Goal: Task Accomplishment & Management: Use online tool/utility

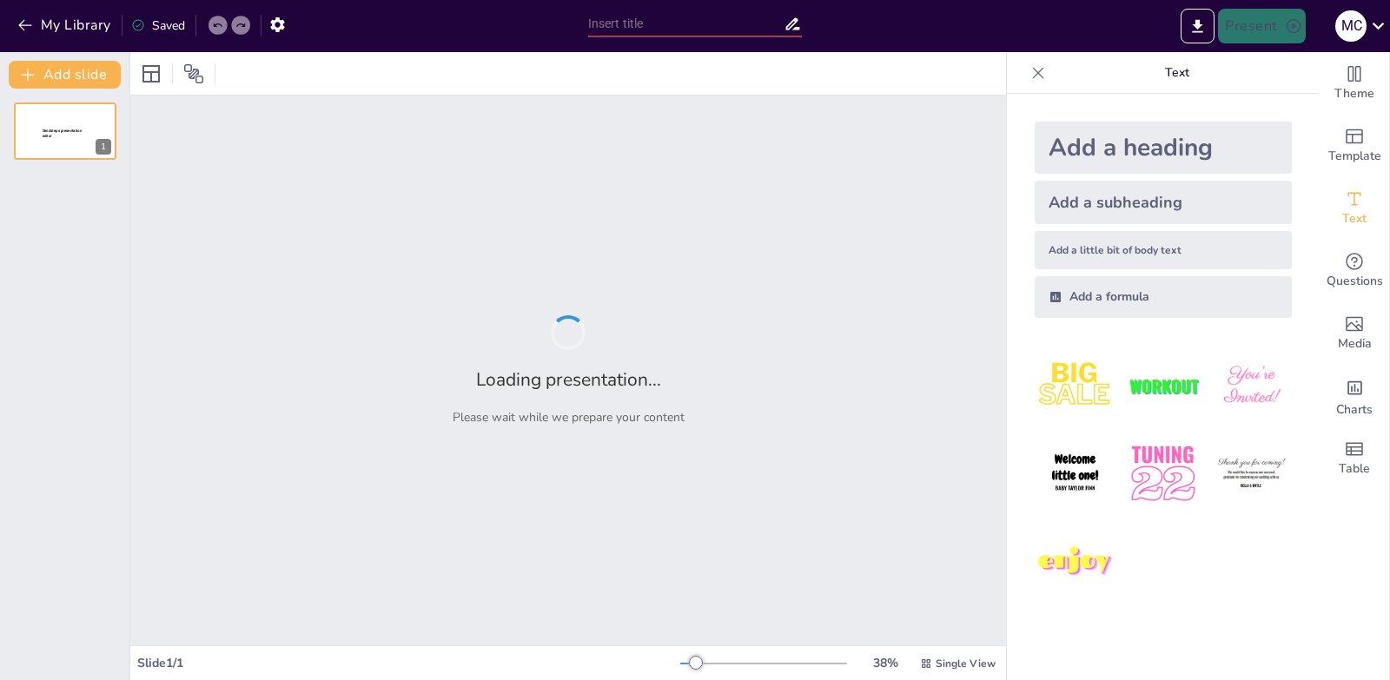
type input "PROTYECYO CONGA"
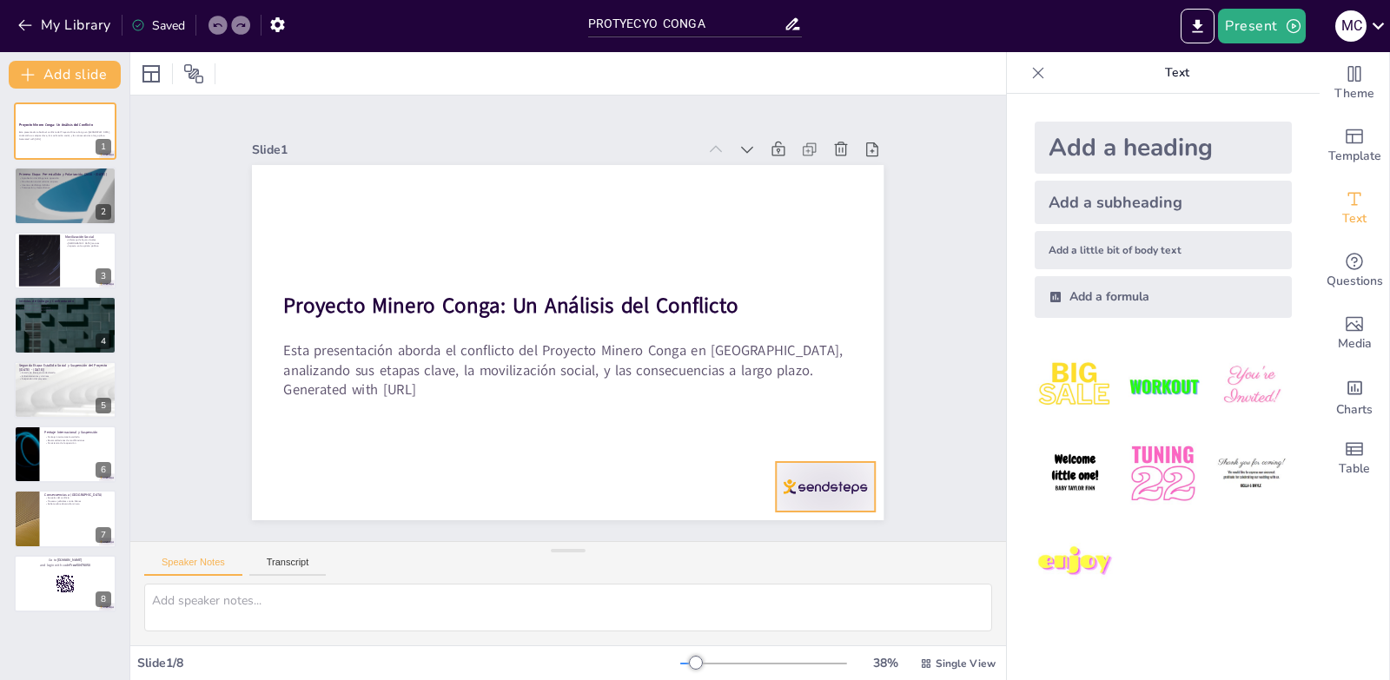
click at [779, 520] on div at bounding box center [760, 558] width 109 height 77
click at [828, 444] on icon at bounding box center [826, 455] width 23 height 23
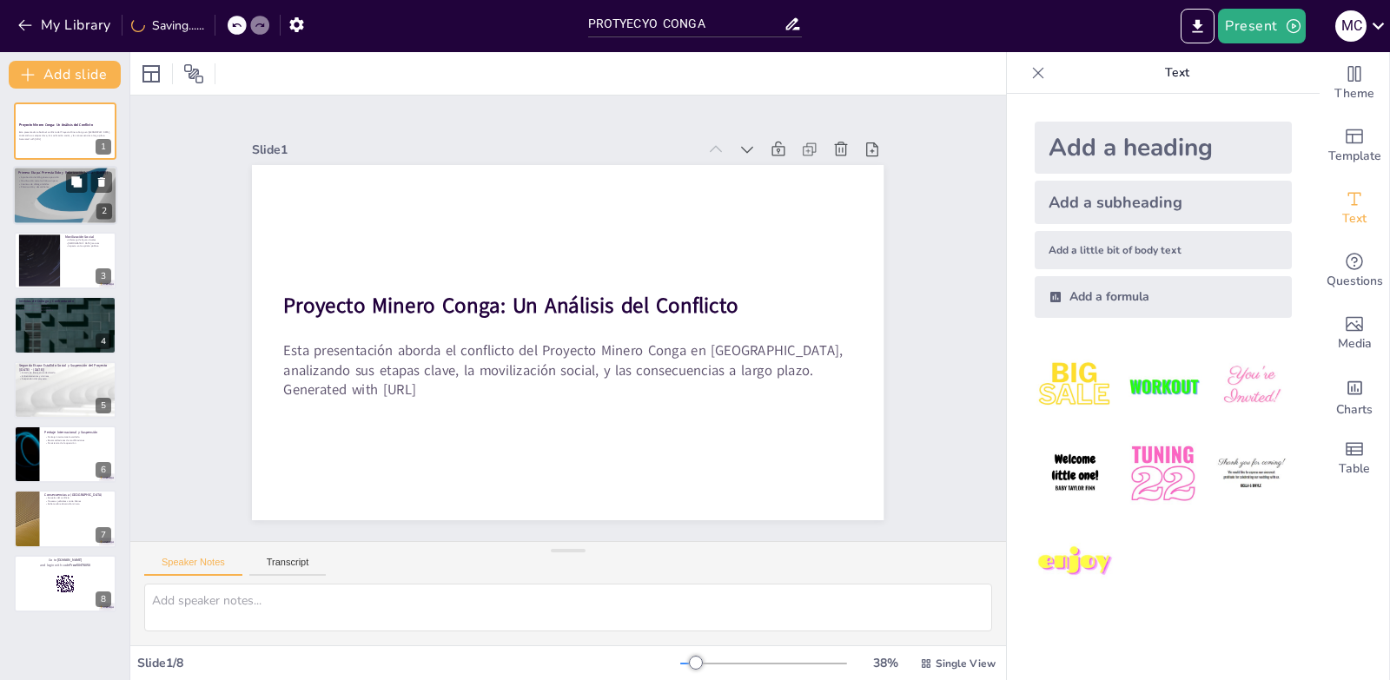
click at [56, 186] on p "Polarización y desconfianza" at bounding box center [65, 187] width 94 height 3
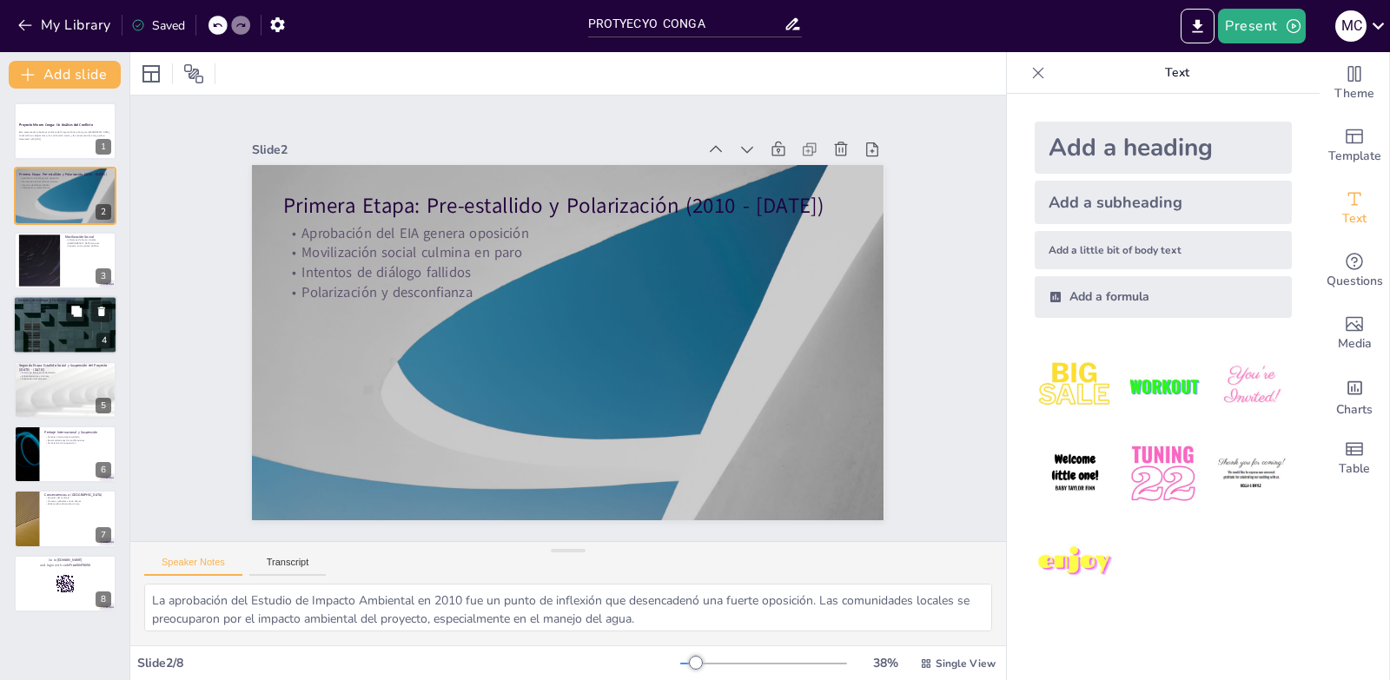
click at [36, 335] on div at bounding box center [65, 324] width 104 height 59
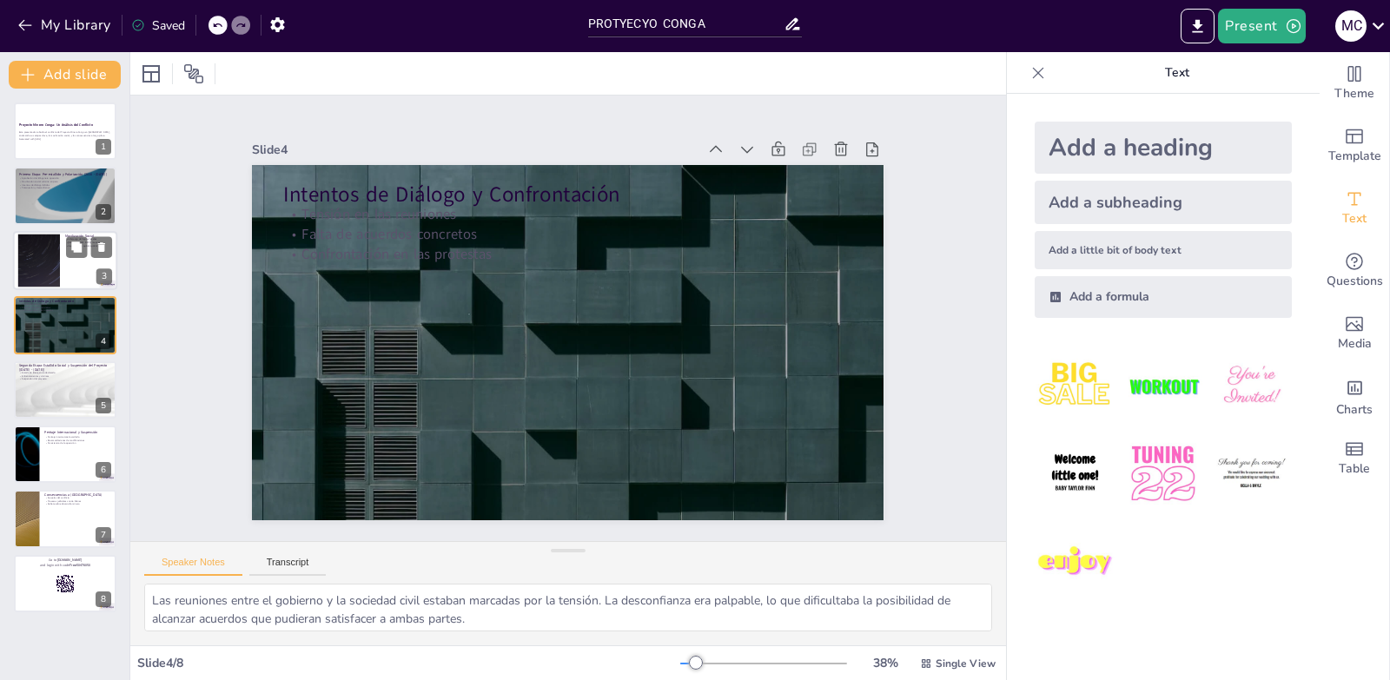
click at [56, 238] on div at bounding box center [39, 260] width 94 height 53
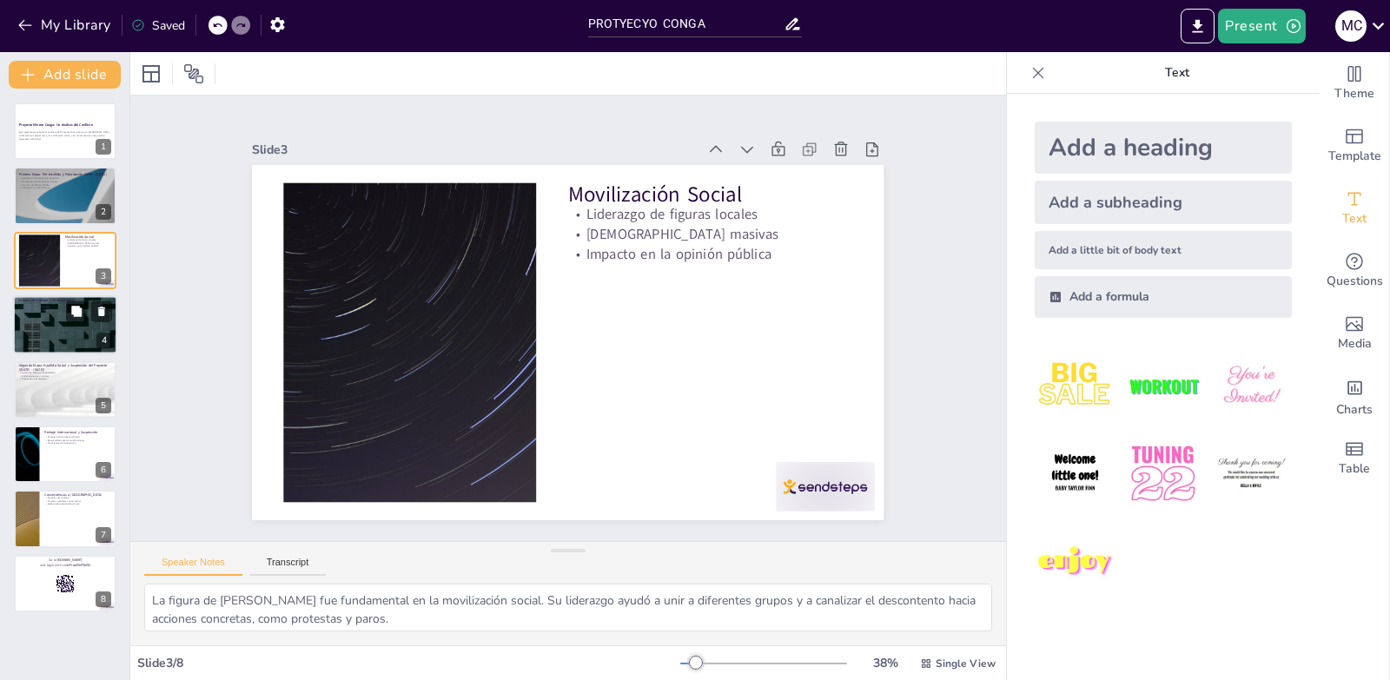
click at [69, 330] on div at bounding box center [65, 324] width 104 height 59
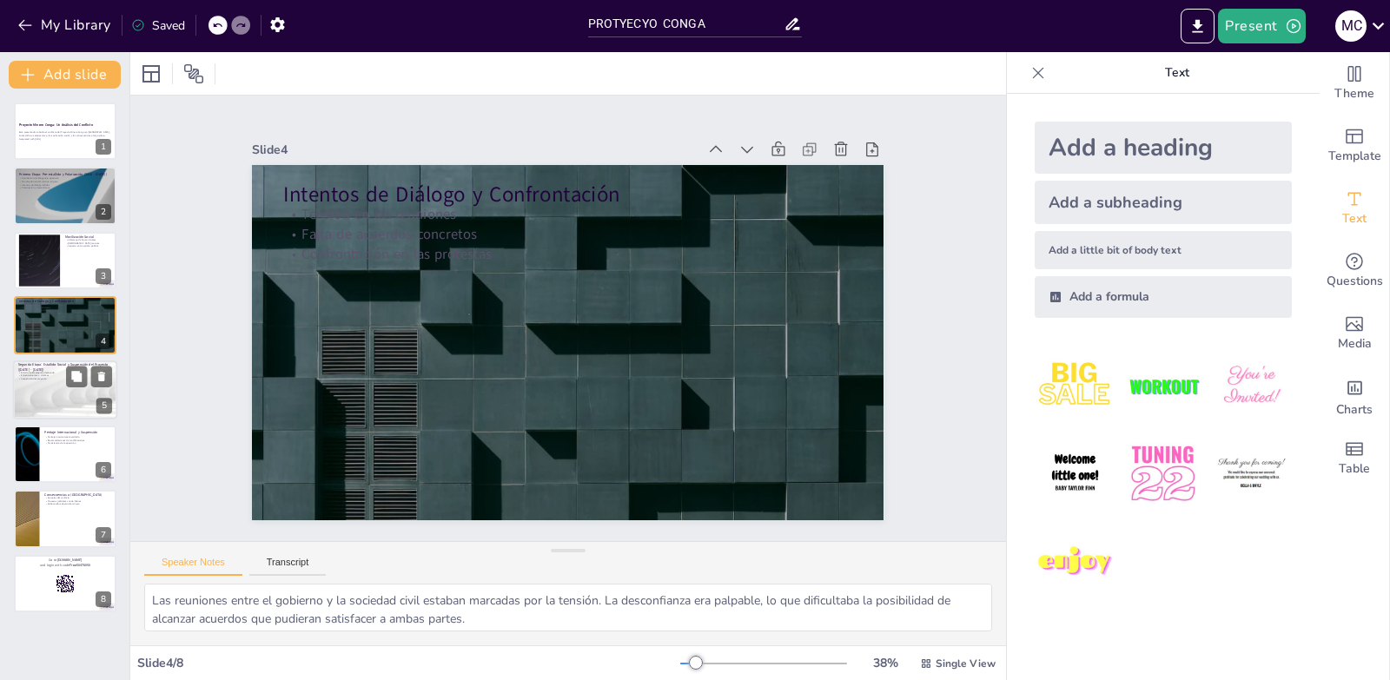
click at [58, 399] on div at bounding box center [65, 390] width 104 height 59
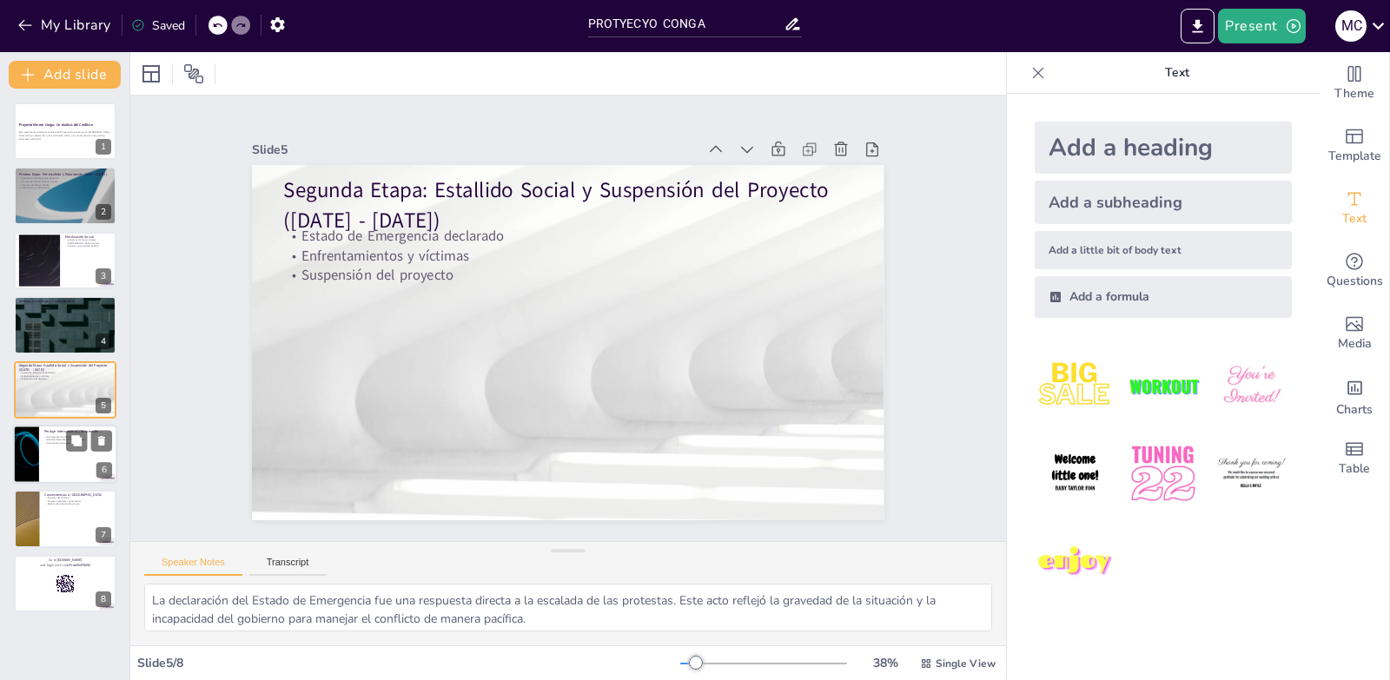
click at [55, 435] on p "Peritaje internacional acordado" at bounding box center [78, 436] width 68 height 3
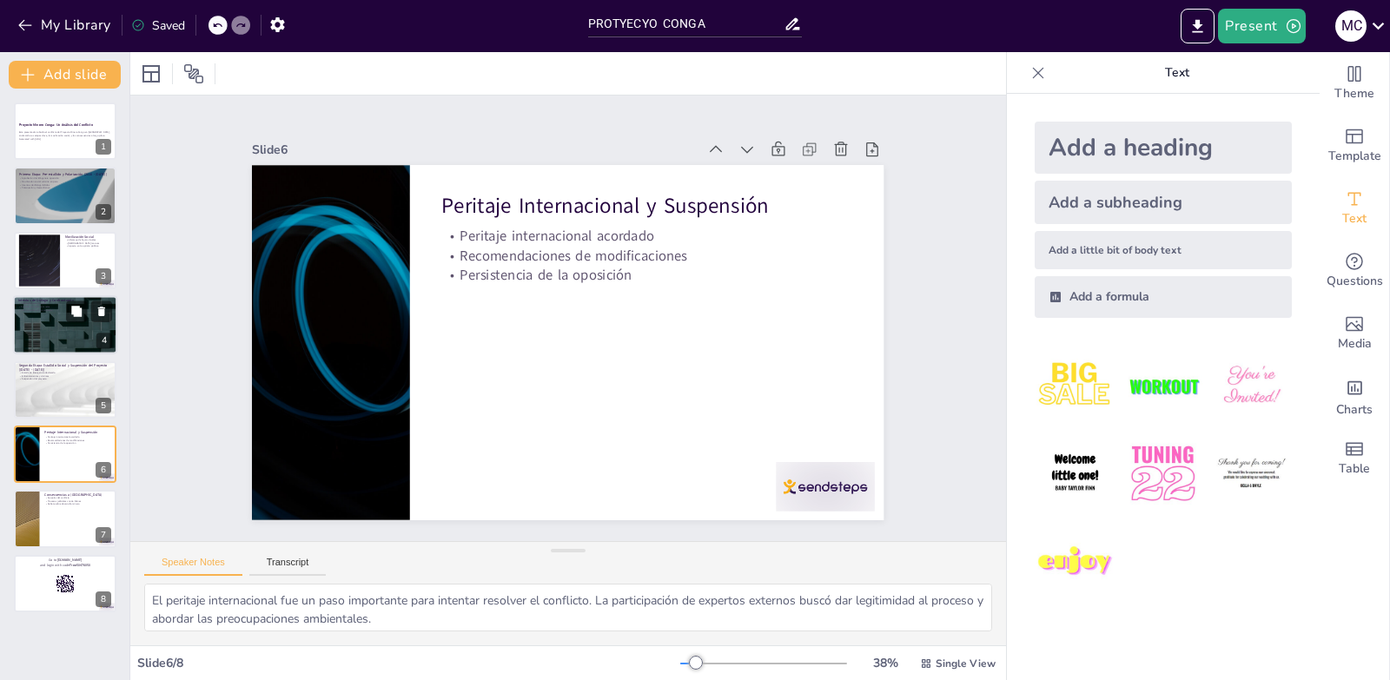
click at [20, 335] on div at bounding box center [65, 324] width 104 height 59
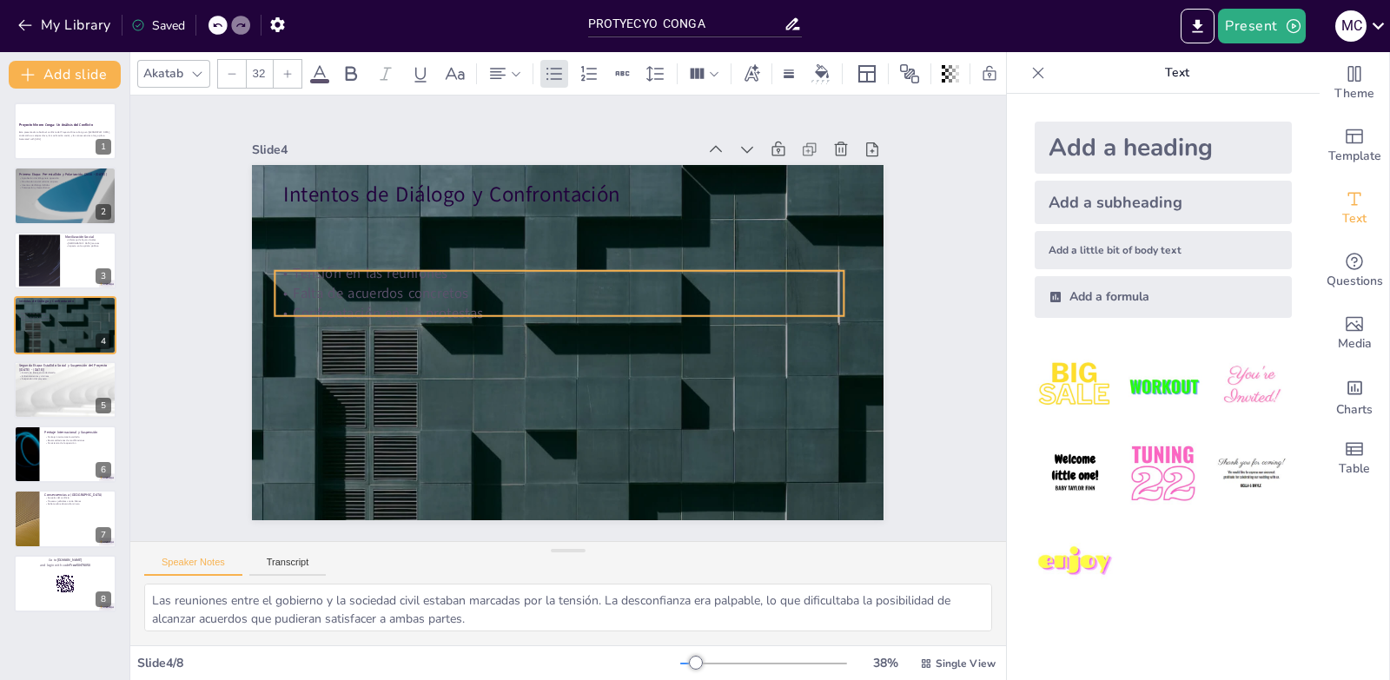
drag, startPoint x: 409, startPoint y: 237, endPoint x: 401, endPoint y: 296, distance: 59.7
click at [401, 296] on p "Falta de acuerdos concretos" at bounding box center [565, 291] width 560 height 137
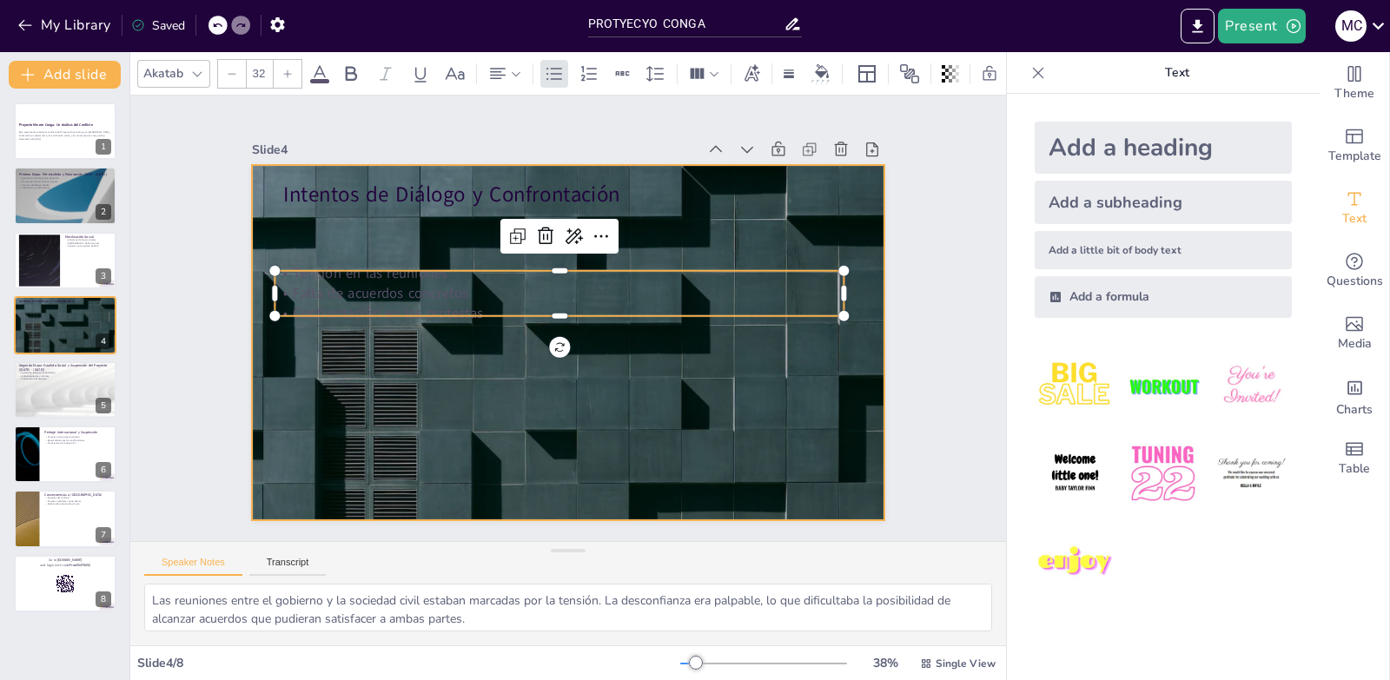
click at [492, 371] on div at bounding box center [558, 340] width 722 height 581
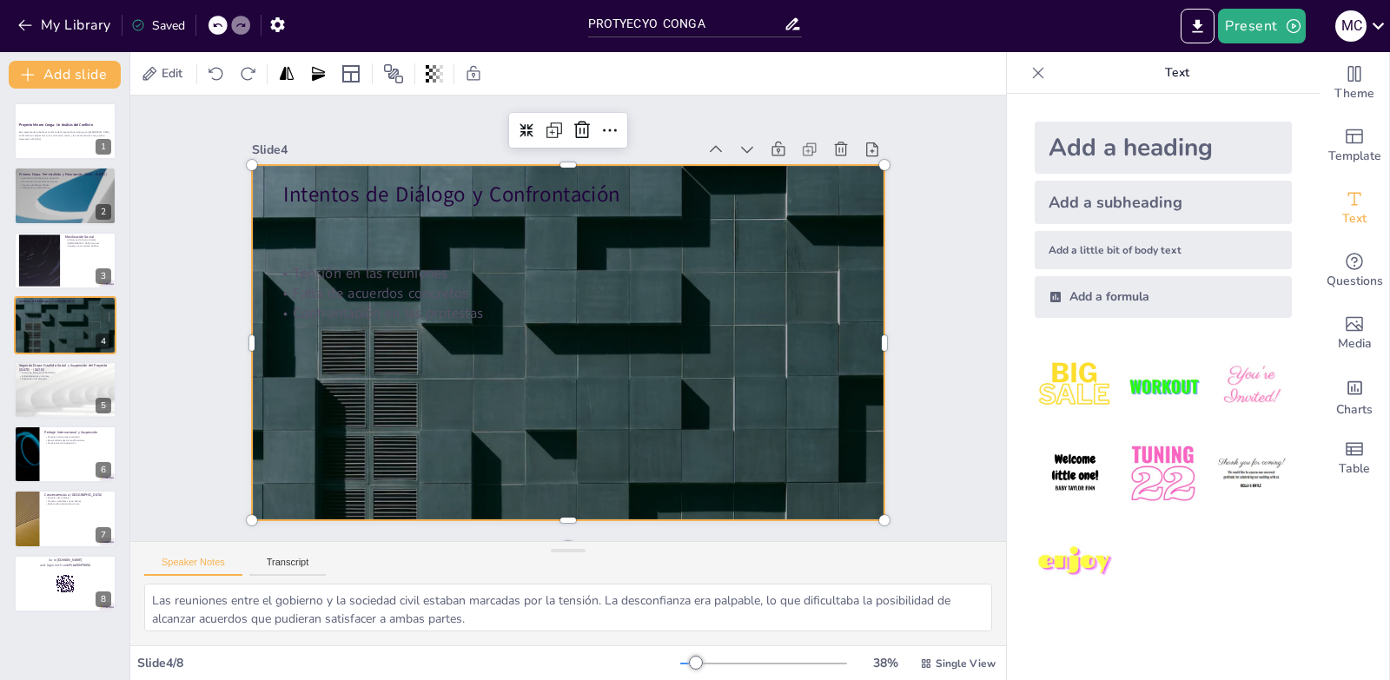
click at [656, 404] on div at bounding box center [566, 342] width 666 height 419
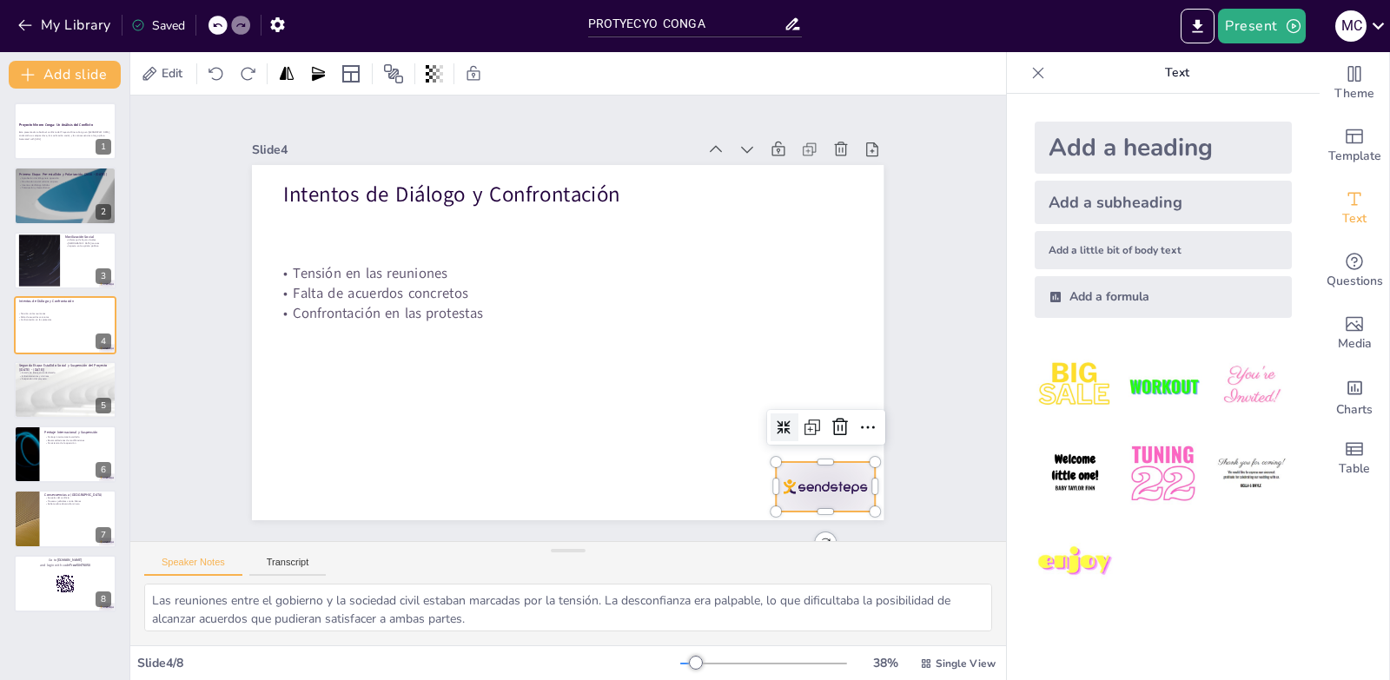
click at [837, 488] on div at bounding box center [806, 512] width 103 height 59
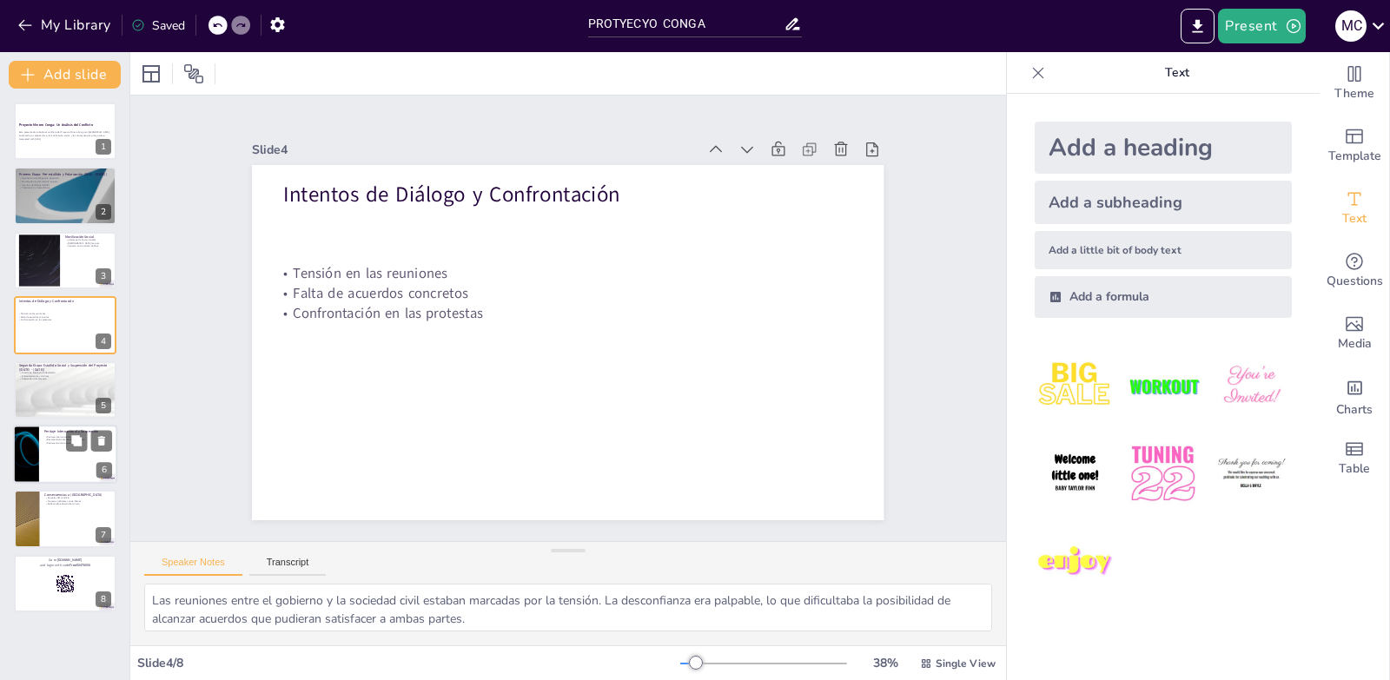
click at [24, 461] on div at bounding box center [26, 454] width 104 height 59
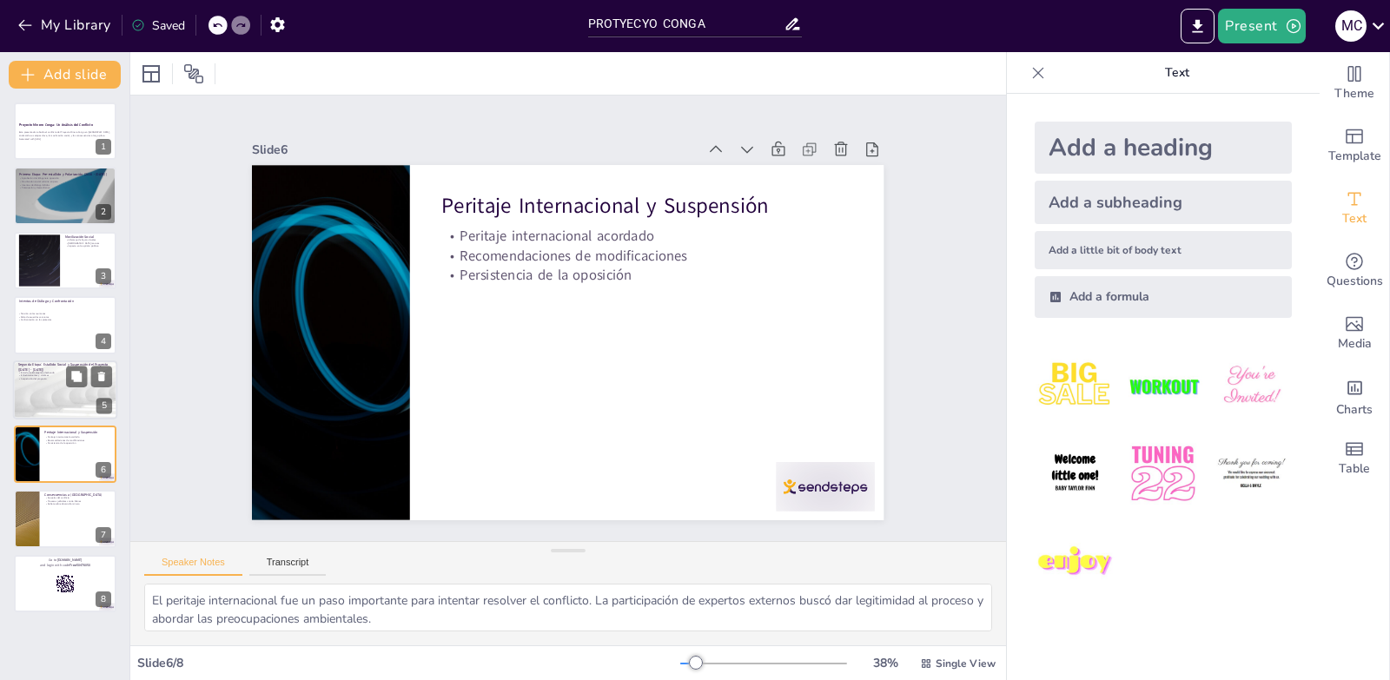
click at [43, 394] on div at bounding box center [65, 390] width 104 height 59
type textarea "La declaración del Estado de Emergencia fue una respuesta directa a la escalada…"
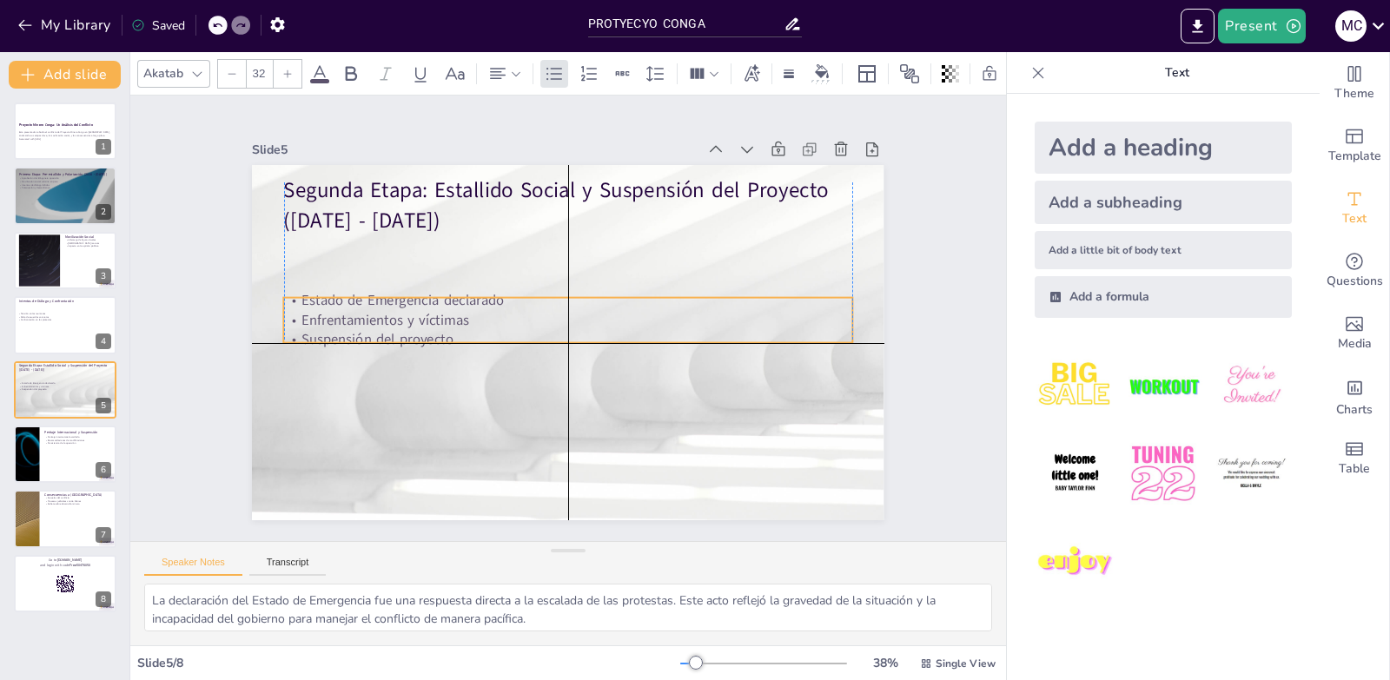
drag, startPoint x: 321, startPoint y: 276, endPoint x: 319, endPoint y: 338, distance: 61.7
click at [319, 338] on p "Suspensión del proyecto" at bounding box center [563, 338] width 560 height 137
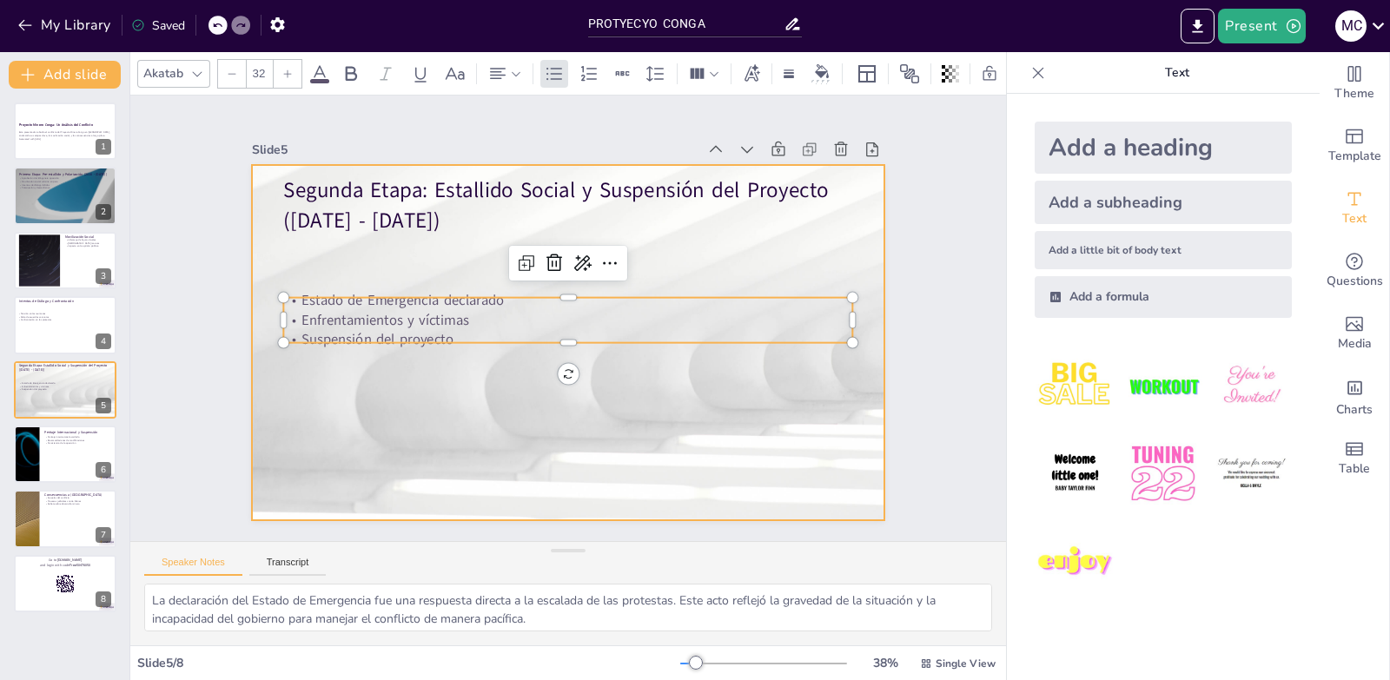
click at [368, 427] on div at bounding box center [556, 340] width 725 height 624
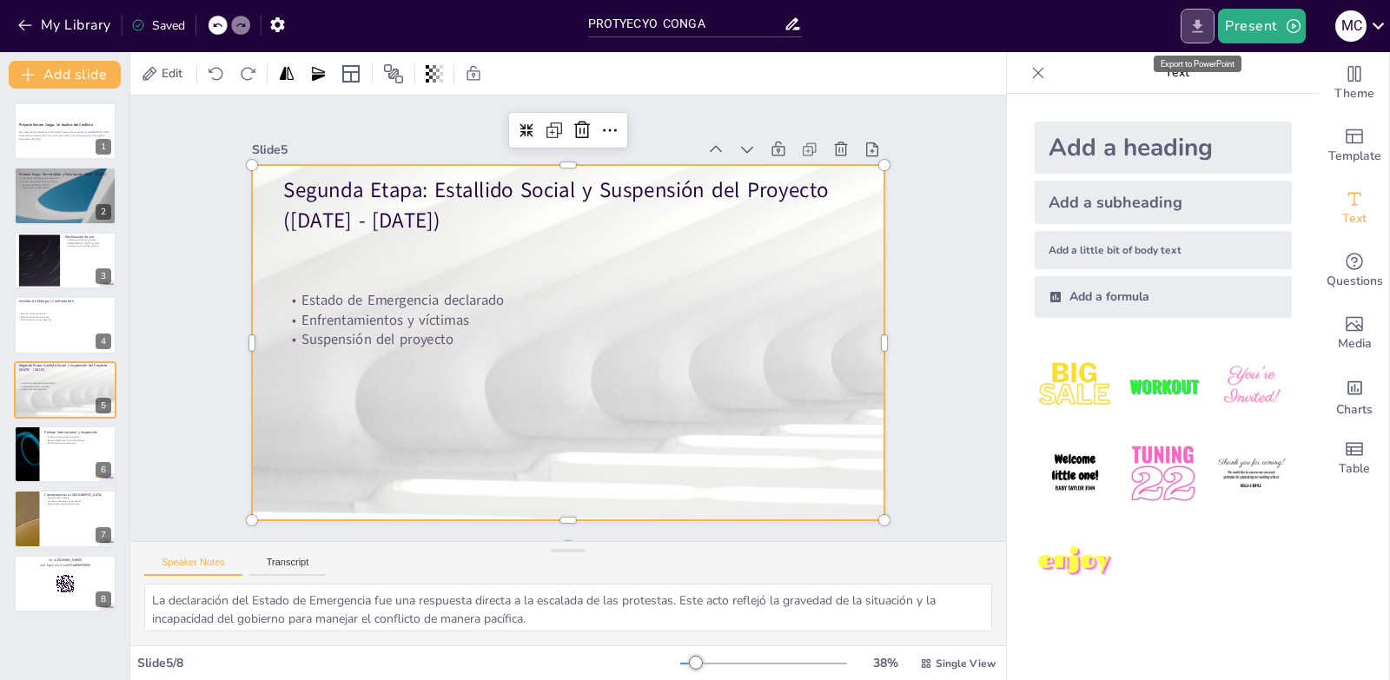
click at [1193, 31] on icon "Export to PowerPoint" at bounding box center [1198, 26] width 18 height 18
